Goal: Complete application form

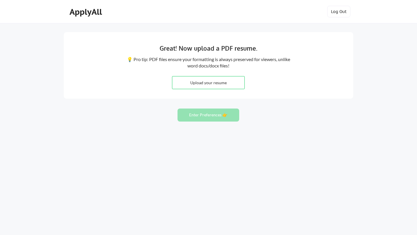
click at [193, 85] on input "file" at bounding box center [208, 82] width 72 height 12
type input "C:\fakepath\[PERSON_NAME]1 .docx"
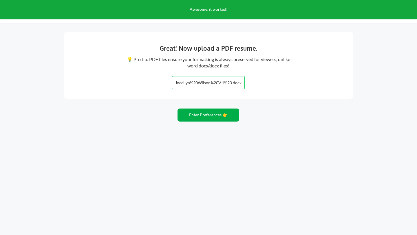
click at [215, 118] on button "Enter Preferences 👉" at bounding box center [208, 114] width 62 height 13
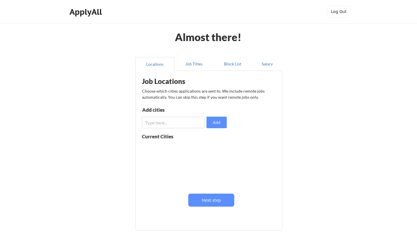
click at [155, 126] on input "input" at bounding box center [173, 123] width 63 height 12
type input "q"
type input "Queen Creek"
click at [157, 125] on input "input" at bounding box center [173, 123] width 63 height 12
type input "Tempe"
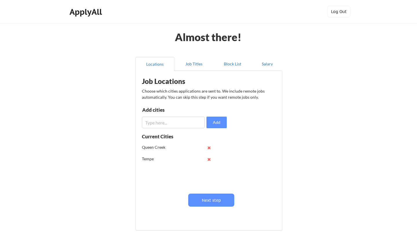
click at [156, 121] on input "input" at bounding box center [173, 123] width 63 height 12
type input "Chandler"
click at [159, 124] on input "input" at bounding box center [173, 123] width 63 height 12
type input "Gilbert"
click at [161, 125] on input "input" at bounding box center [173, 123] width 63 height 12
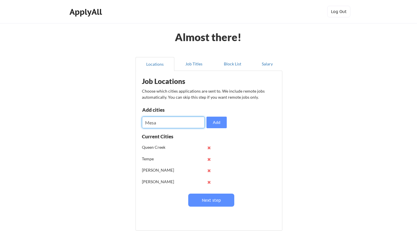
type input "Mesa"
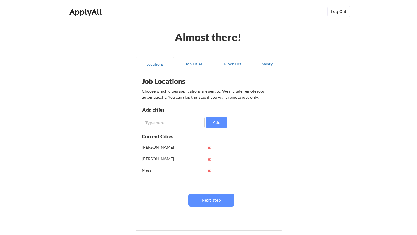
click at [163, 124] on input "input" at bounding box center [173, 123] width 63 height 12
type input "Remote"
click at [193, 66] on button "Job Titles" at bounding box center [193, 64] width 39 height 14
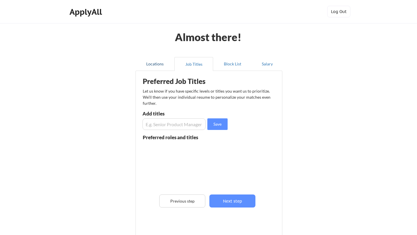
click at [162, 65] on button "Locations" at bounding box center [154, 64] width 39 height 14
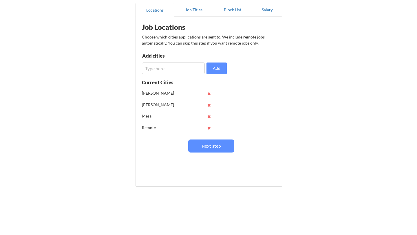
scroll to position [55, 0]
click at [210, 127] on button at bounding box center [209, 127] width 4 height 4
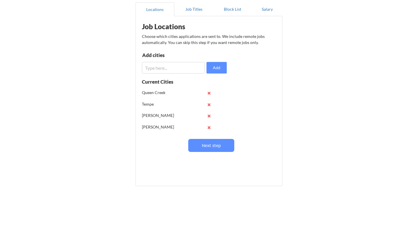
click at [168, 69] on input "input" at bounding box center [173, 68] width 63 height 12
type input "s"
type input "San Tan Valley"
click at [201, 148] on button "Next step" at bounding box center [211, 145] width 46 height 13
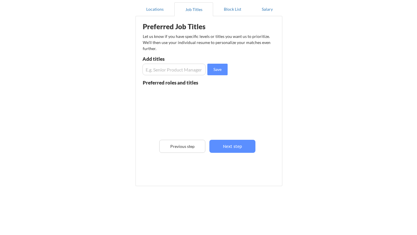
click at [169, 71] on input "input" at bounding box center [173, 70] width 63 height 12
type input "Sales Enablement"
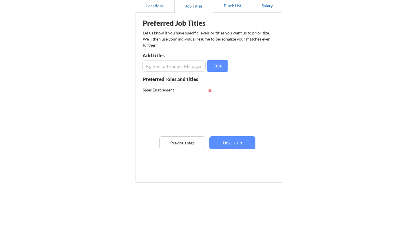
scroll to position [59, 0]
click at [159, 65] on input "input" at bounding box center [173, 66] width 63 height 12
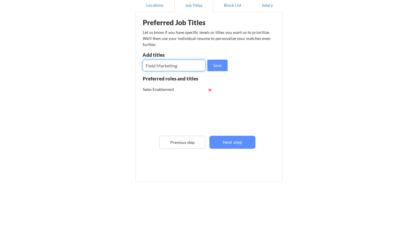
type input "Field Marketing"
click at [161, 66] on input "input" at bounding box center [173, 66] width 63 height 12
type input "Digital Marketing"
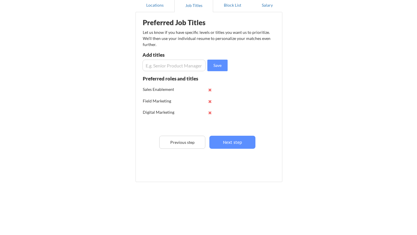
click at [162, 63] on input "input" at bounding box center [173, 66] width 63 height 12
type input "Marketing Operations"
click at [162, 65] on input "input" at bounding box center [173, 66] width 63 height 12
type input "Sales Operations"
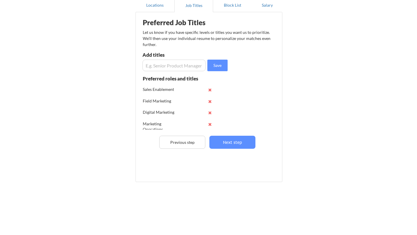
click at [159, 66] on input "input" at bounding box center [173, 66] width 63 height 12
type input "Project Management"
click at [169, 67] on input "input" at bounding box center [173, 66] width 63 height 12
type input "Product Management"
click at [176, 68] on input "input" at bounding box center [173, 66] width 63 height 12
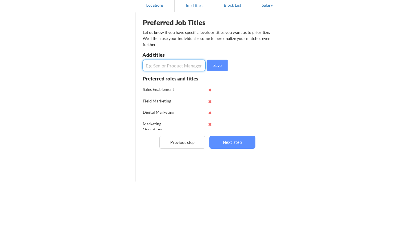
click at [182, 64] on input "input" at bounding box center [173, 66] width 63 height 12
type input "Engagement"
click at [179, 68] on input "input" at bounding box center [173, 66] width 63 height 12
type input "Peoples Operations"
click at [175, 62] on input "input" at bounding box center [173, 66] width 63 height 12
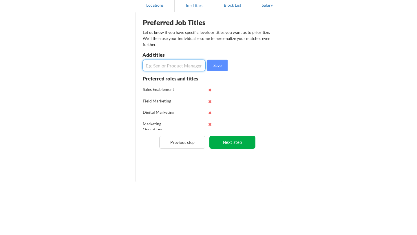
click at [233, 145] on button "Next step" at bounding box center [232, 142] width 46 height 13
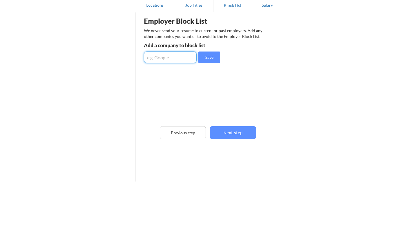
click at [176, 59] on input "input" at bounding box center [170, 57] width 53 height 12
type input "AppZen"
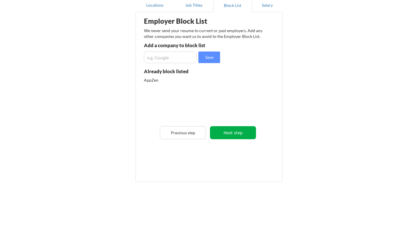
click at [226, 129] on button "Next step" at bounding box center [233, 132] width 46 height 13
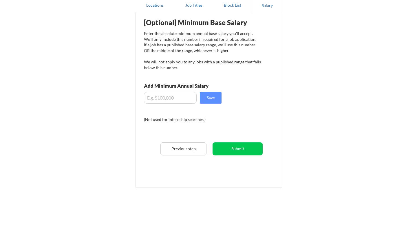
click at [176, 101] on input "input" at bounding box center [170, 98] width 53 height 12
type input "$8"
type input "$7"
type input "$70,000"
click at [216, 97] on button "Save" at bounding box center [211, 98] width 22 height 12
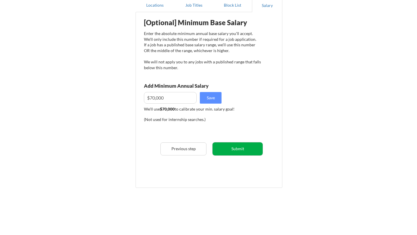
click at [230, 152] on button "Submit" at bounding box center [237, 148] width 50 height 13
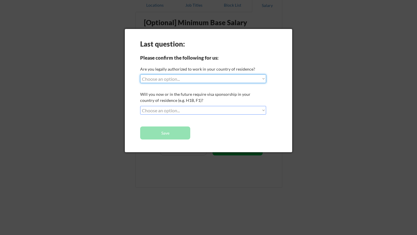
click at [182, 78] on select "Choose an option... Yes, I am a US Citizen Yes, I am a Canadian Citizen Yes, I …" at bounding box center [203, 78] width 126 height 9
select select ""yes__i_am_a_us_citizen""
click at [140, 74] on select "Choose an option... Yes, I am a US Citizen Yes, I am a Canadian Citizen Yes, I …" at bounding box center [203, 78] width 126 height 9
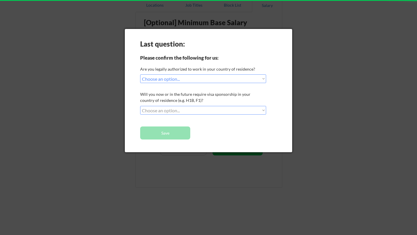
click at [179, 109] on select "Choose an option... No, I will not need sponsorship Yes, I will need sponsorship" at bounding box center [203, 110] width 126 height 9
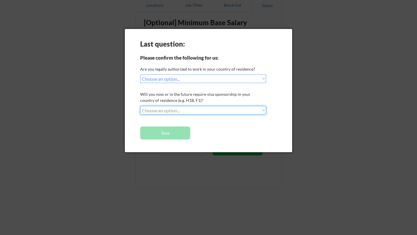
select select ""no__i_will_not_need_sponsorship""
click at [140, 106] on select "Choose an option... No, I will not need sponsorship Yes, I will need sponsorship" at bounding box center [203, 110] width 126 height 9
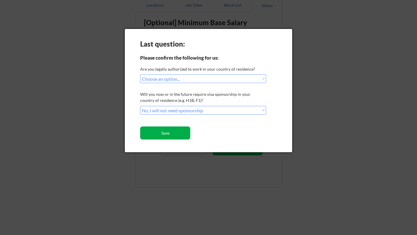
click at [172, 135] on button "Save" at bounding box center [165, 132] width 50 height 13
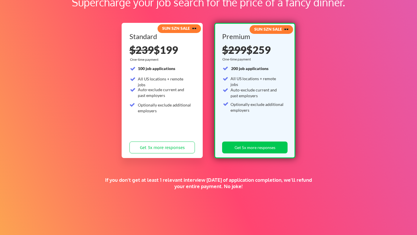
scroll to position [44, 0]
